Goal: Obtain resource: Download file/media

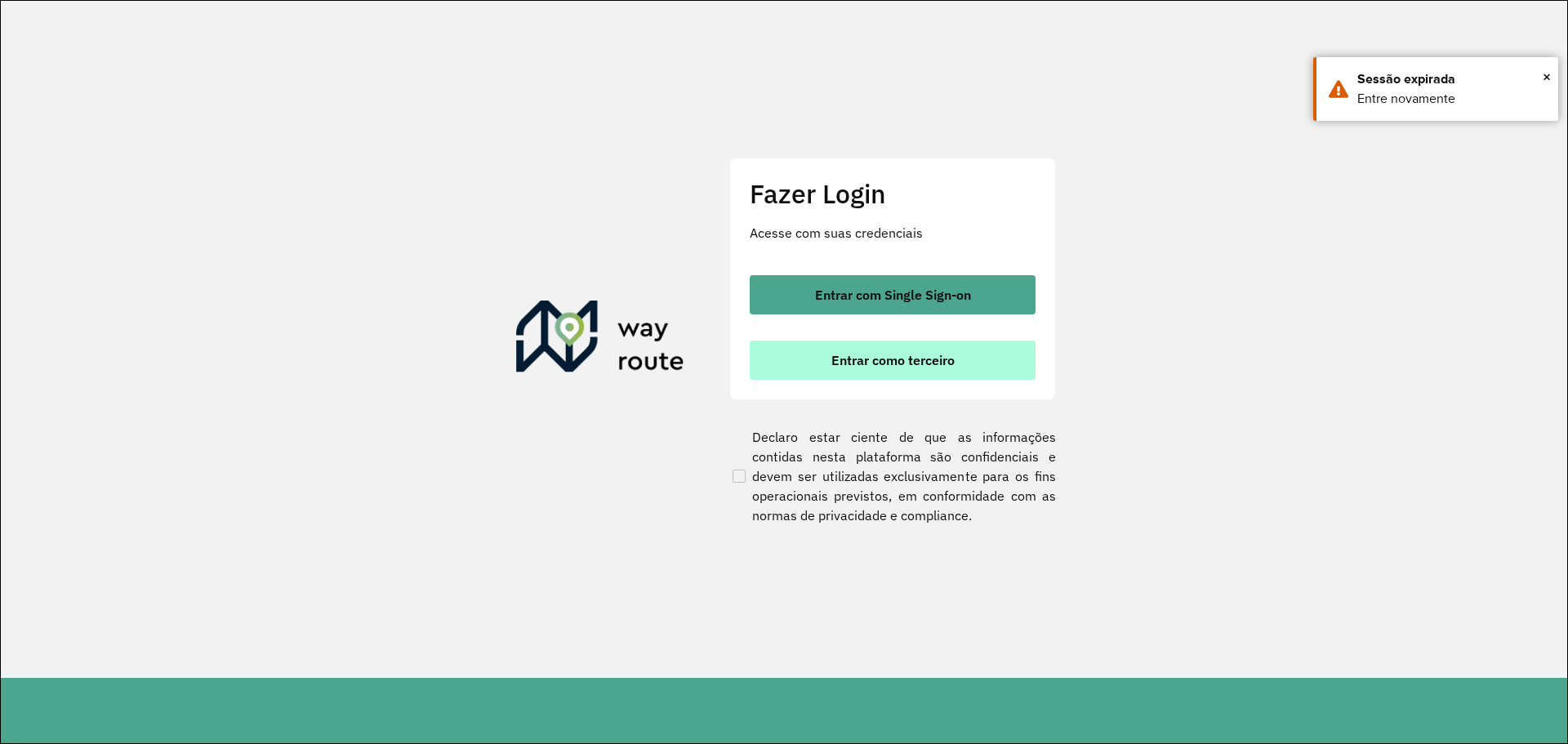
click at [883, 370] on button "Entrar como terceiro" at bounding box center [893, 360] width 286 height 39
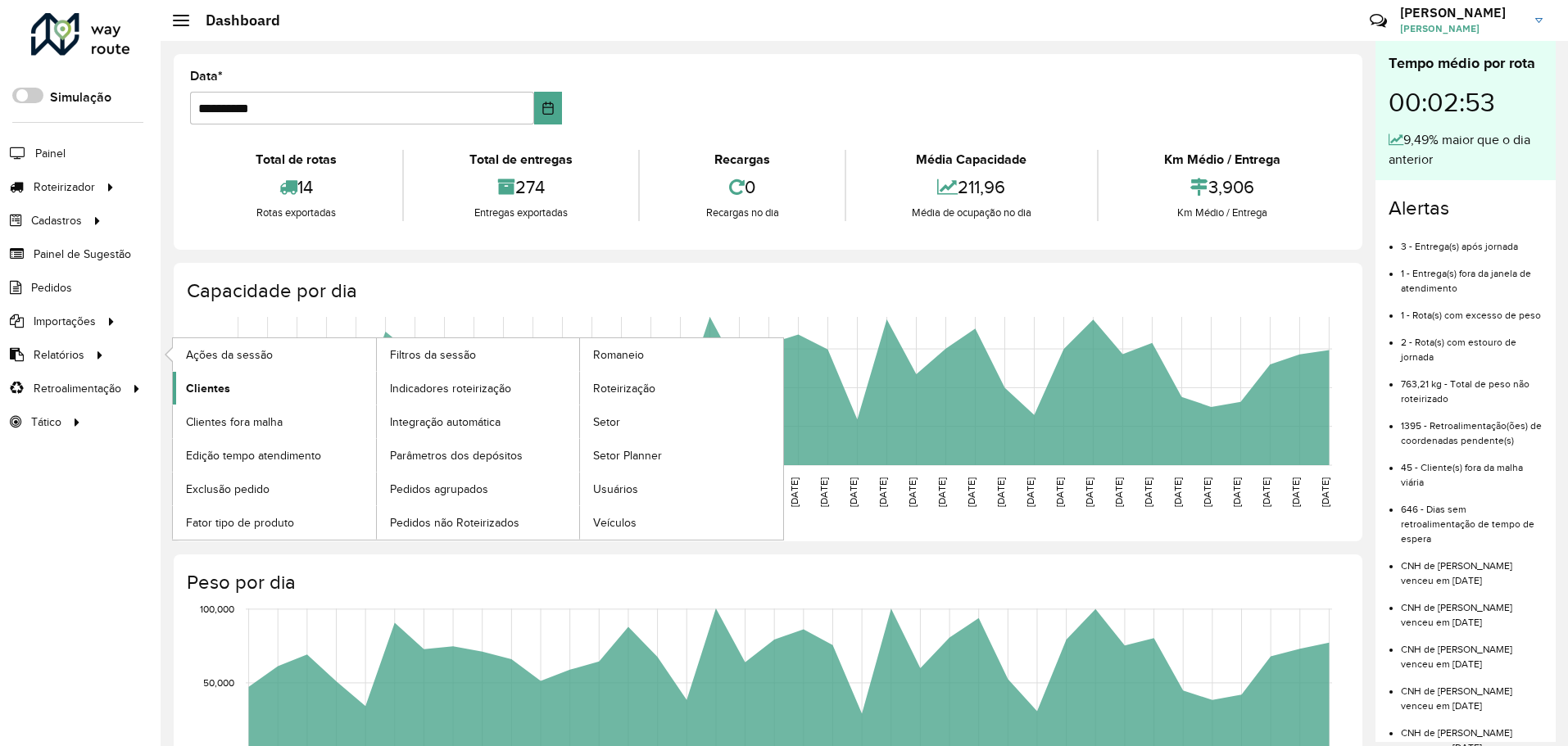
click at [237, 383] on link "Clientes" at bounding box center [274, 389] width 203 height 33
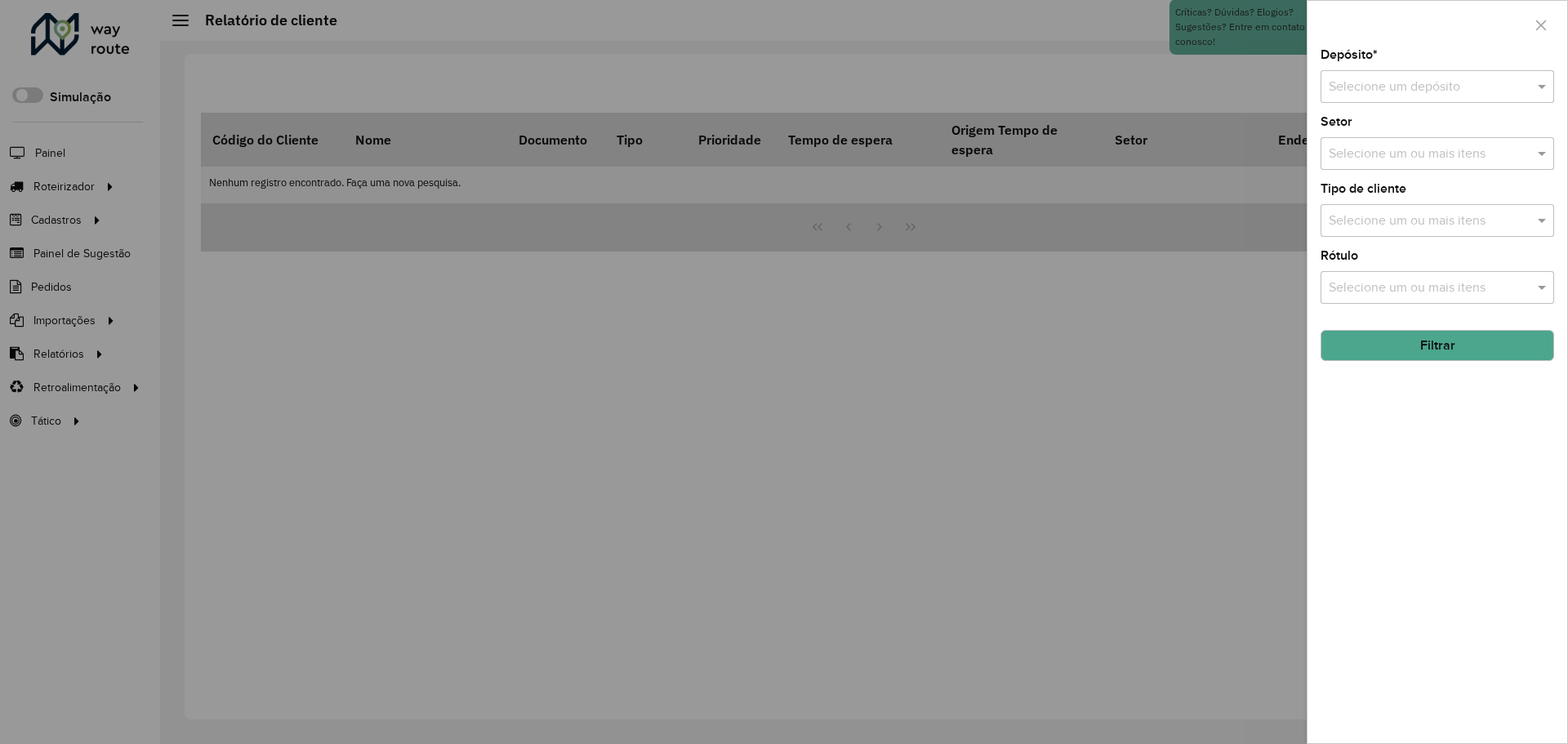
click at [1431, 88] on input "text" at bounding box center [1421, 88] width 184 height 20
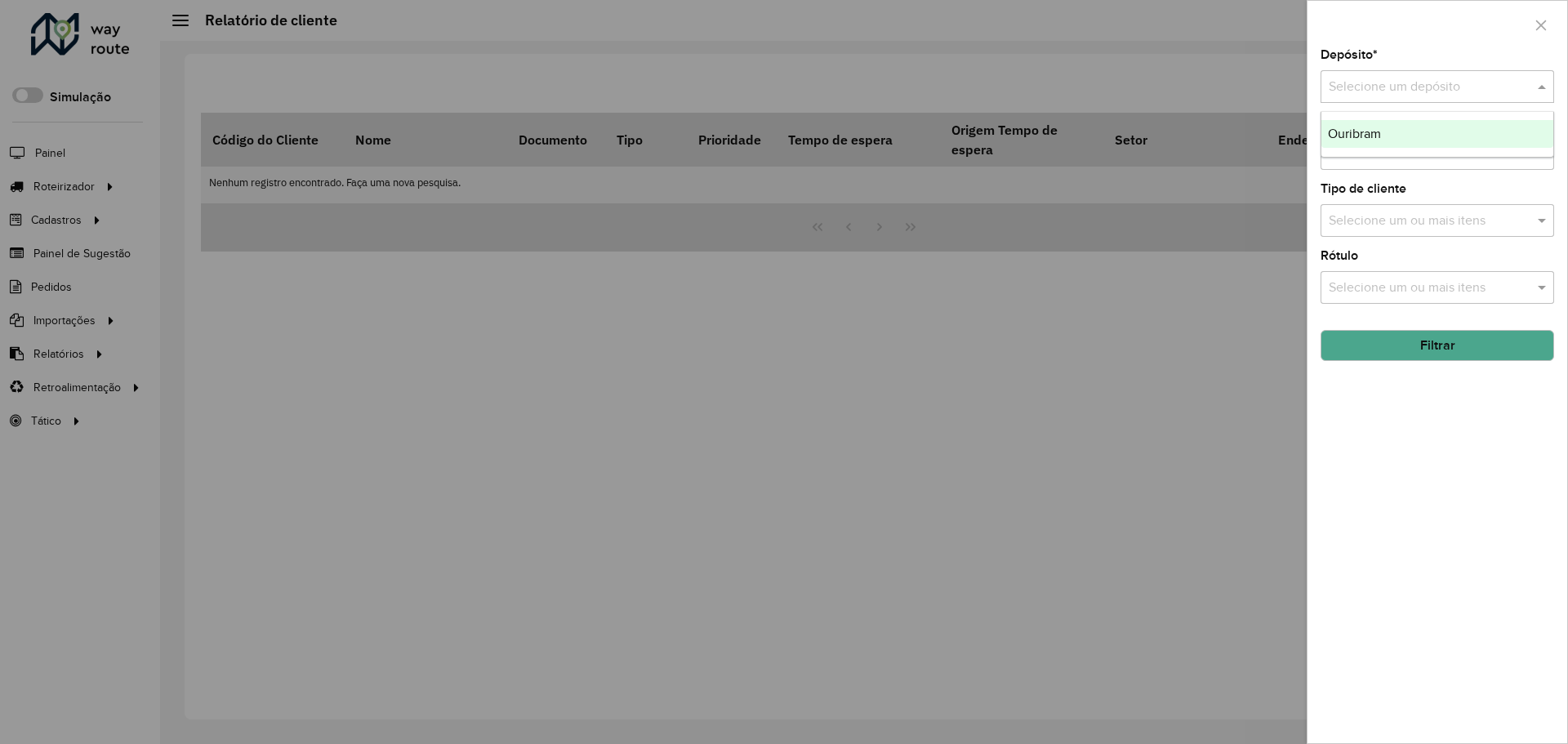
click at [1402, 145] on div "Ouribram" at bounding box center [1437, 134] width 232 height 28
click at [1423, 347] on button "Filtrar" at bounding box center [1437, 346] width 234 height 31
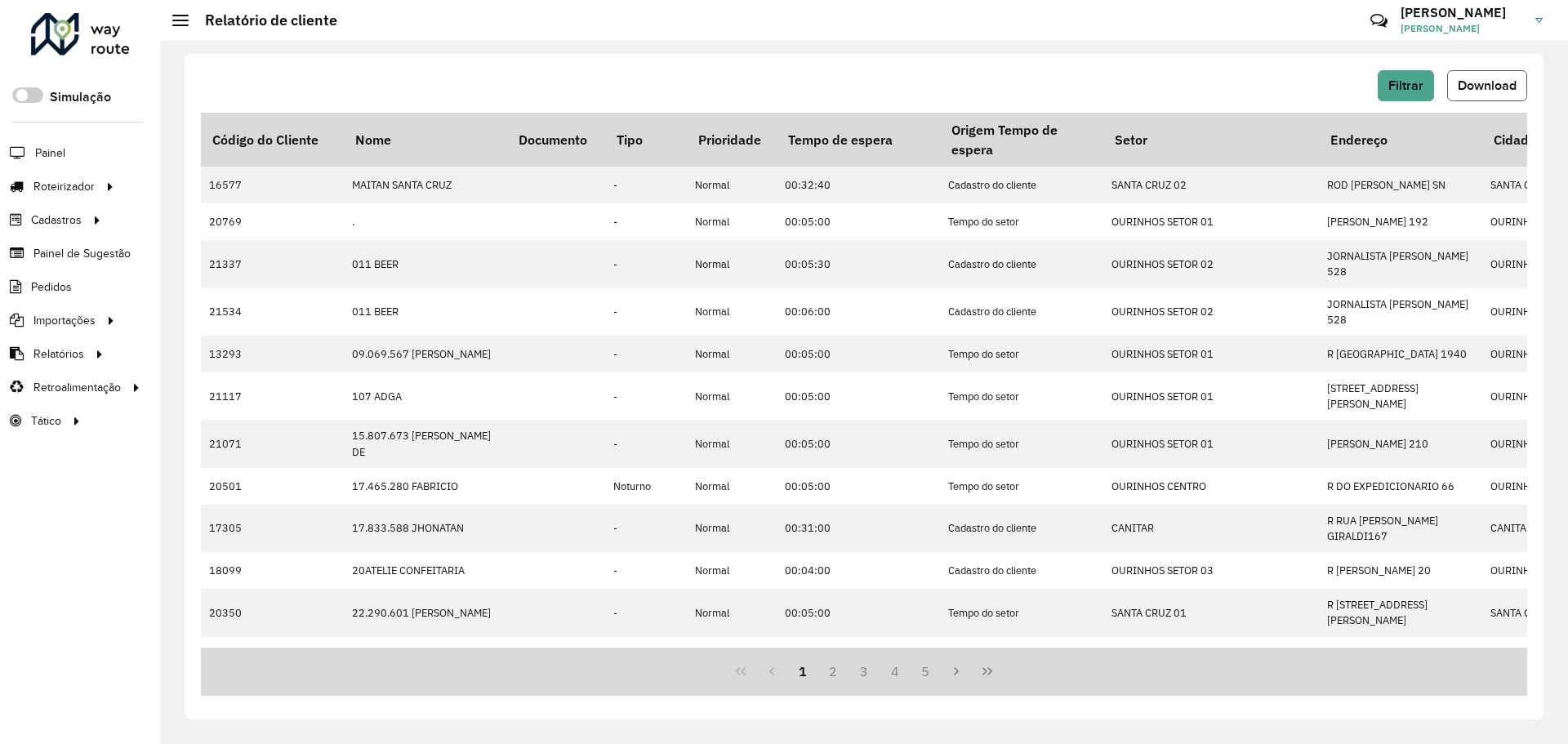
click at [1499, 85] on span "Download" at bounding box center [1487, 85] width 59 height 14
